Goal: Task Accomplishment & Management: Use online tool/utility

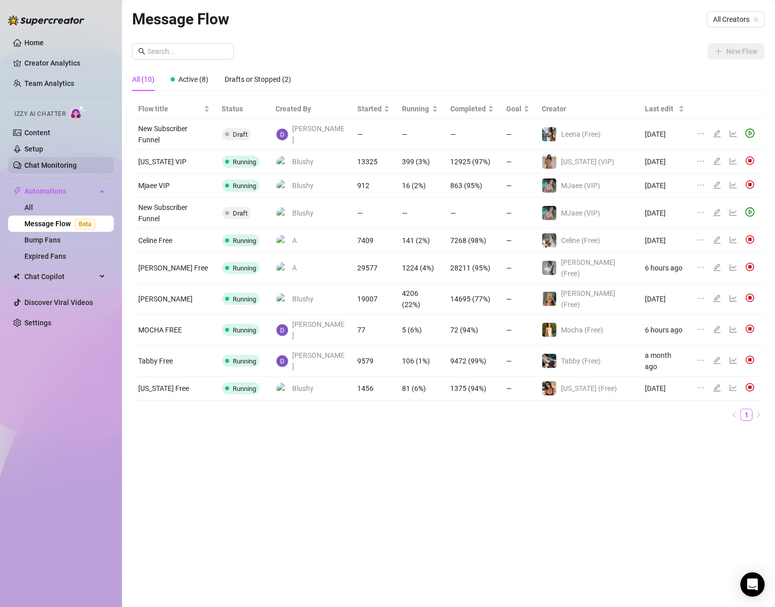
click at [52, 165] on link "Chat Monitoring" at bounding box center [50, 165] width 52 height 8
